Goal: Find specific page/section: Find specific page/section

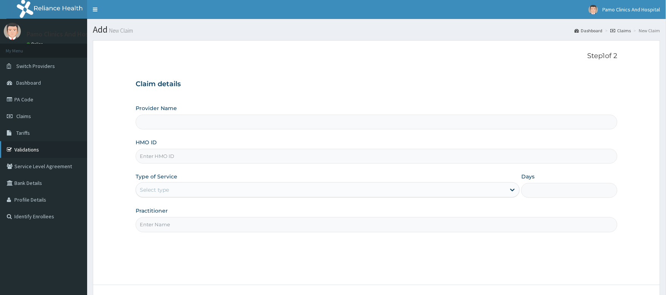
click at [33, 151] on link "Validations" at bounding box center [43, 149] width 87 height 17
